Goal: Information Seeking & Learning: Stay updated

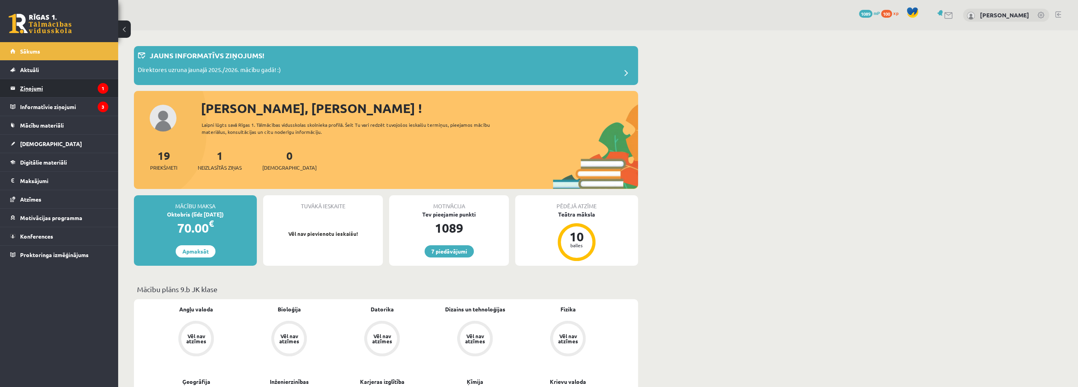
click at [56, 90] on legend "Ziņojumi 1" at bounding box center [64, 88] width 88 height 18
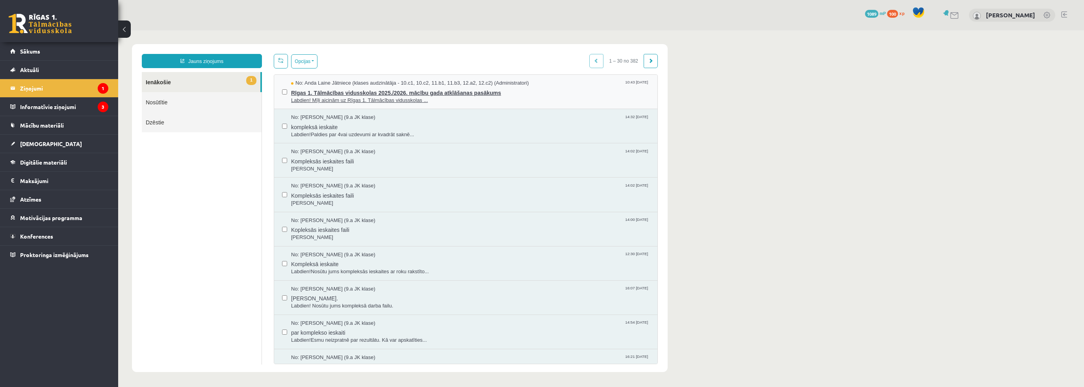
click at [328, 94] on span "Rīgas 1. Tālmācības vidusskolas 2025./2026. mācību gada atklāšanas pasākums" at bounding box center [470, 92] width 358 height 10
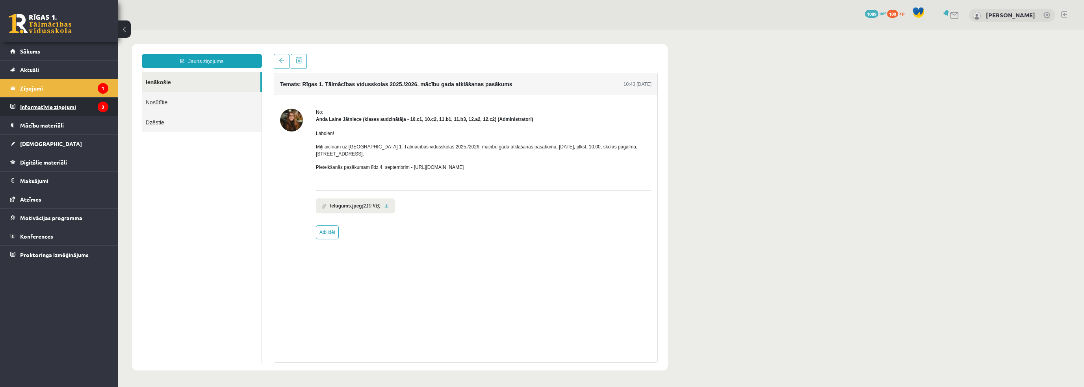
click at [41, 108] on legend "Informatīvie ziņojumi 3" at bounding box center [64, 107] width 88 height 18
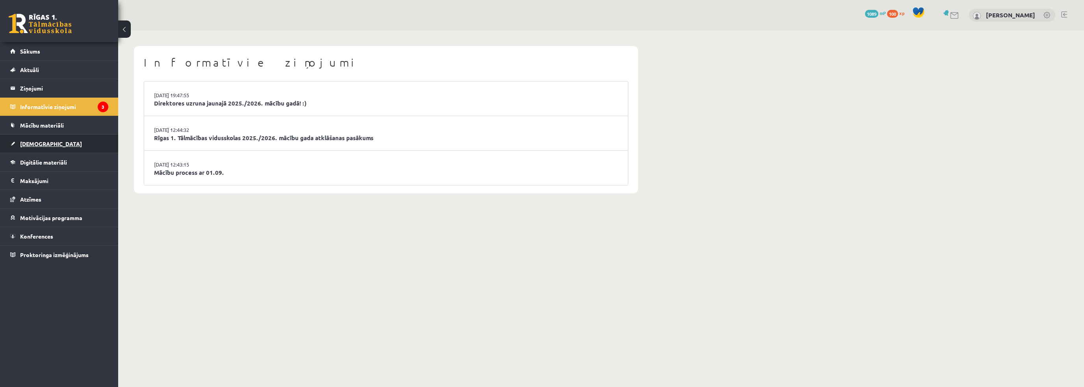
click at [43, 140] on link "[DEMOGRAPHIC_DATA]" at bounding box center [59, 144] width 98 height 18
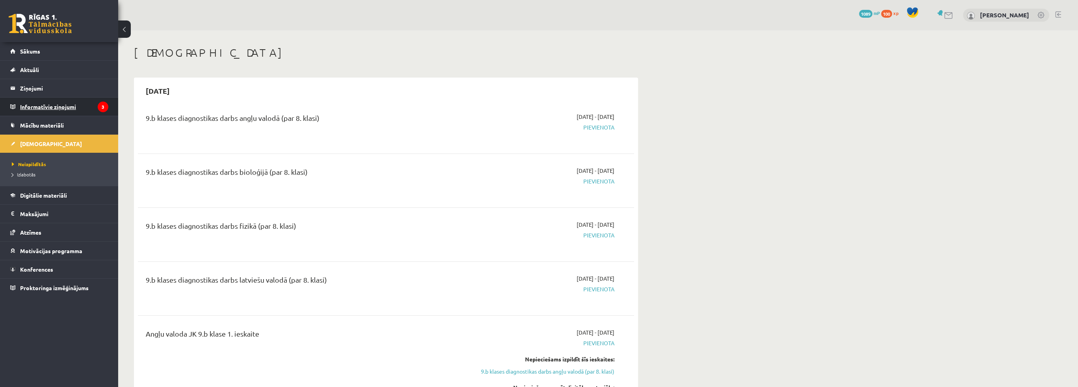
click at [60, 112] on legend "Informatīvie ziņojumi 3" at bounding box center [64, 107] width 88 height 18
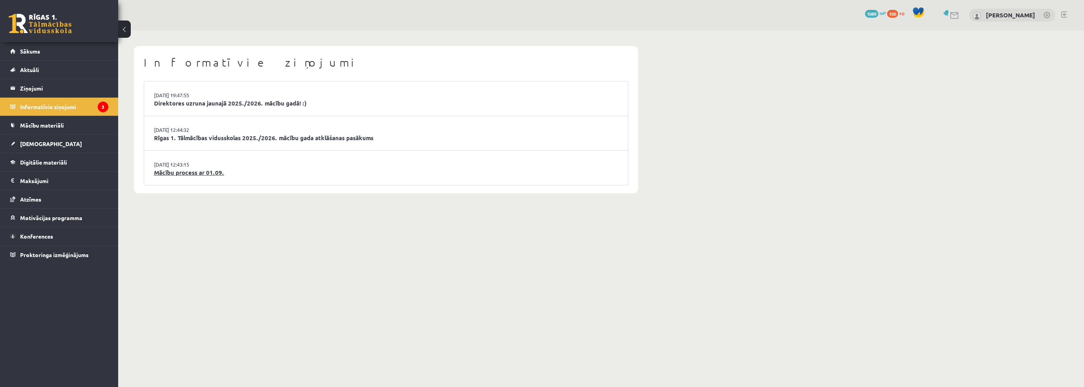
click at [223, 168] on link "Mācību process ar 01.09." at bounding box center [386, 172] width 464 height 9
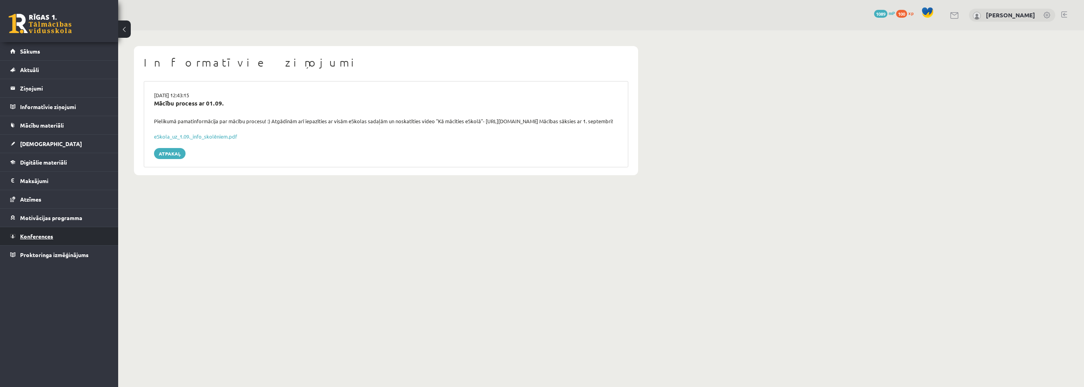
click at [52, 231] on link "Konferences" at bounding box center [59, 236] width 98 height 18
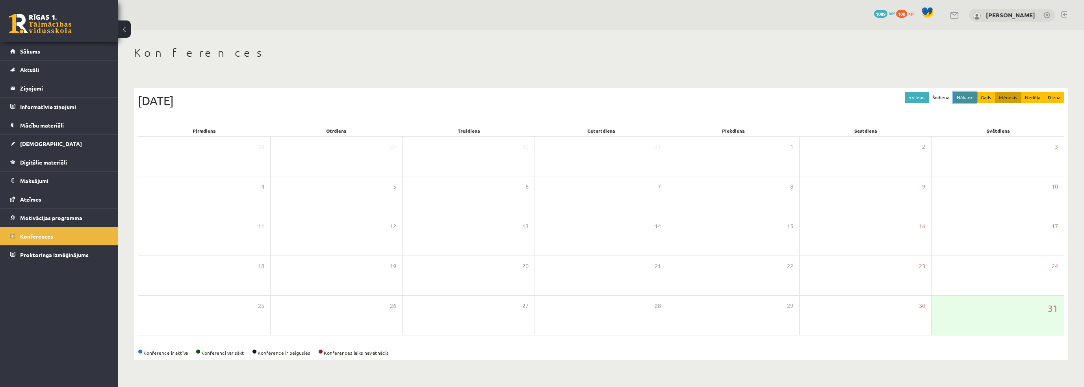
click at [960, 98] on button "Nāk. >>" at bounding box center [965, 97] width 24 height 11
